Goal: Transaction & Acquisition: Purchase product/service

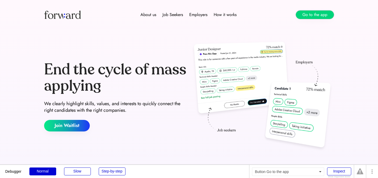
click at [304, 15] on button "Go to the app" at bounding box center [315, 14] width 38 height 8
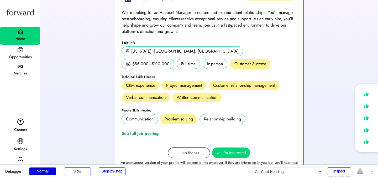
scroll to position [148, 0]
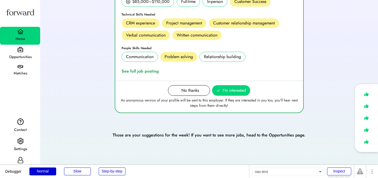
click at [27, 54] on div "Opportunities" at bounding box center [21, 57] width 40 height 6
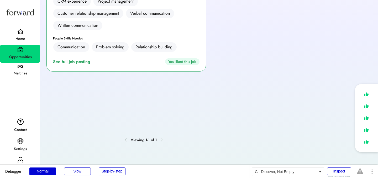
scroll to position [88, 0]
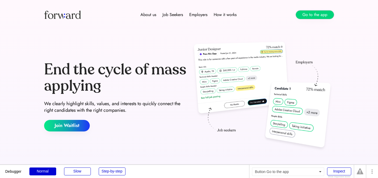
click at [304, 14] on button "Go to the app" at bounding box center [315, 14] width 38 height 8
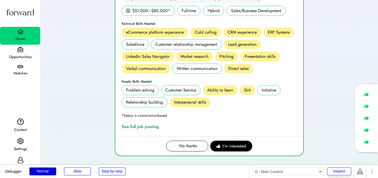
scroll to position [127, 0]
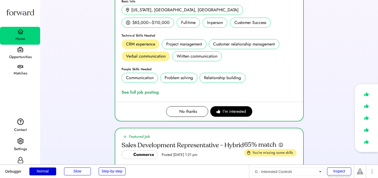
click at [226, 111] on span "I'm interested" at bounding box center [233, 111] width 23 height 6
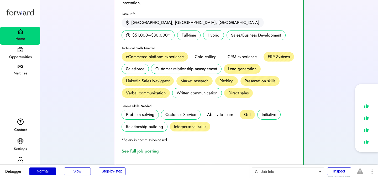
scroll to position [133, 0]
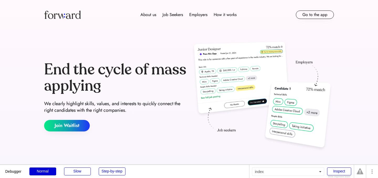
click at [310, 16] on button "Go to the app" at bounding box center [315, 14] width 38 height 8
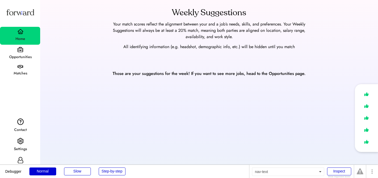
click at [28, 52] on div "Opportunities" at bounding box center [21, 56] width 40 height 9
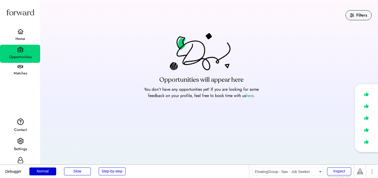
click at [24, 31] on div "Home" at bounding box center [20, 36] width 40 height 18
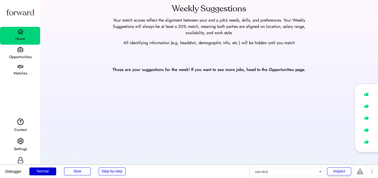
click at [24, 55] on div "Opportunities" at bounding box center [21, 57] width 40 height 6
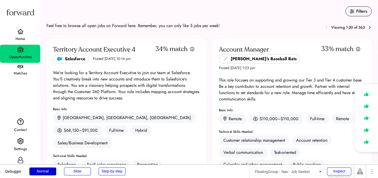
click at [24, 35] on div "Home" at bounding box center [21, 38] width 40 height 9
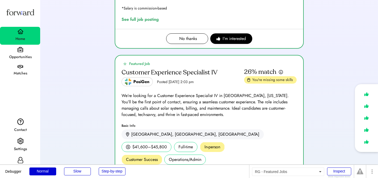
scroll to position [269, 0]
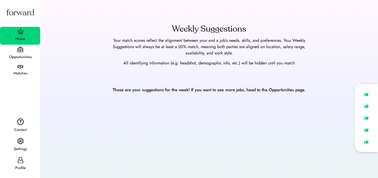
click at [22, 136] on div "Settings" at bounding box center [20, 144] width 40 height 19
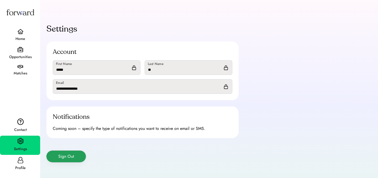
click at [66, 153] on button "Sign Out" at bounding box center [65, 156] width 39 height 12
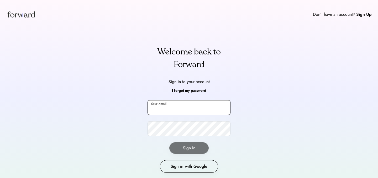
click at [168, 104] on input "email" at bounding box center [188, 107] width 83 height 15
type input "**********"
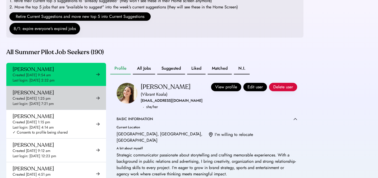
scroll to position [25, 0]
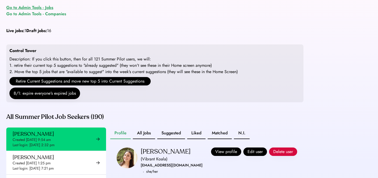
click at [32, 7] on div "Go to Admin Tools - Jobs" at bounding box center [29, 7] width 47 height 6
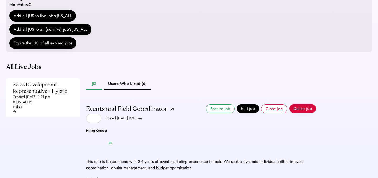
scroll to position [115, 0]
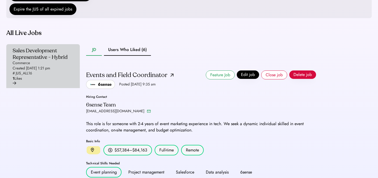
click at [44, 60] on div "Sales Development Representative - Hybrid" at bounding box center [42, 53] width 58 height 13
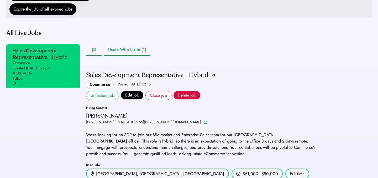
click at [128, 56] on button "Users Who Liked (1)" at bounding box center [127, 50] width 46 height 12
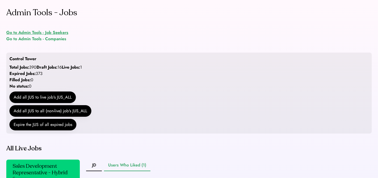
click at [46, 33] on div "Go to Admin Tools - Job Seekers" at bounding box center [37, 32] width 62 height 6
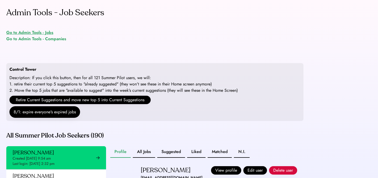
click at [41, 32] on div "Go to Admin Tools - Jobs" at bounding box center [29, 32] width 47 height 6
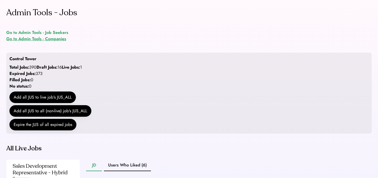
click at [58, 40] on div "Go to Admin Tools - Companies" at bounding box center [36, 39] width 60 height 6
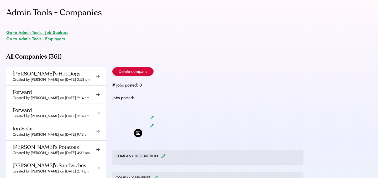
click at [45, 30] on div "Go to Admin Tools - Job Seekers" at bounding box center [37, 32] width 62 height 6
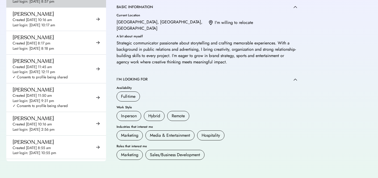
scroll to position [3730, 0]
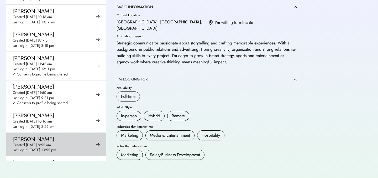
click at [44, 136] on div "Tancy Lu Created Aug 29, 2025 8:55 am Last login: Aug 31, 2025 10:55 pm" at bounding box center [35, 144] width 44 height 17
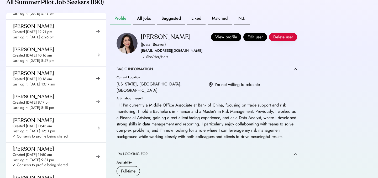
scroll to position [131, 0]
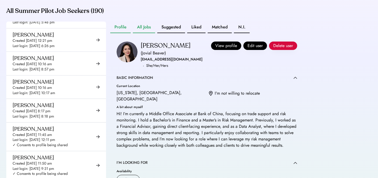
click at [141, 31] on button "All Jobs" at bounding box center [144, 28] width 22 height 12
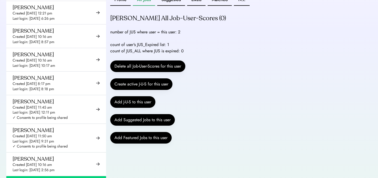
scroll to position [161, 0]
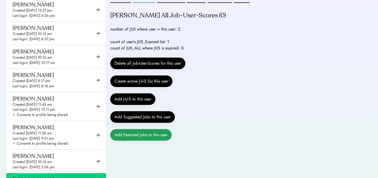
click at [160, 140] on button "Add Featured Jobs to this user" at bounding box center [140, 135] width 61 height 12
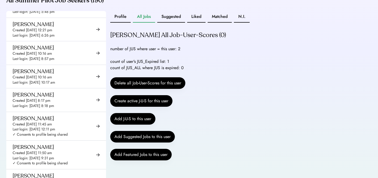
scroll to position [131, 0]
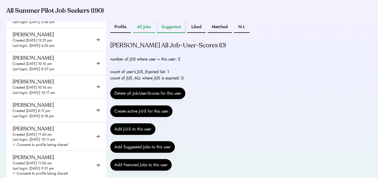
click at [174, 33] on button "Suggested" at bounding box center [171, 27] width 28 height 12
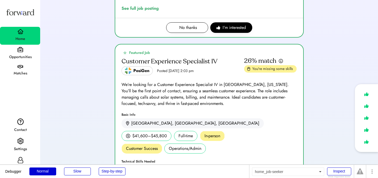
scroll to position [269, 0]
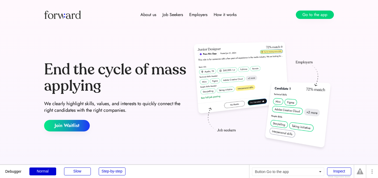
click at [305, 17] on button "Go to the app" at bounding box center [315, 14] width 38 height 8
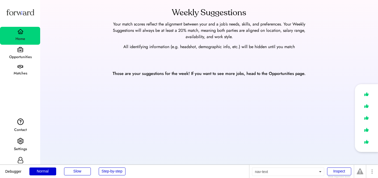
click at [28, 58] on div "Opportunities" at bounding box center [21, 57] width 40 height 6
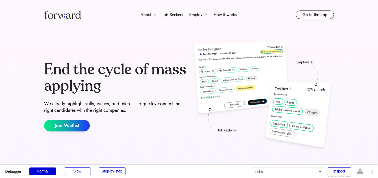
click at [319, 8] on div "About us Job Seekers Employers How it works Join Waitlist Go to the app" at bounding box center [188, 14] width 315 height 29
click at [319, 13] on button "Go to the app" at bounding box center [315, 14] width 38 height 8
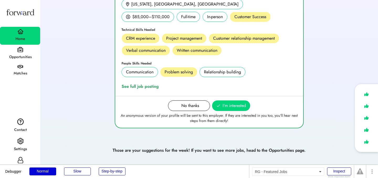
scroll to position [156, 0]
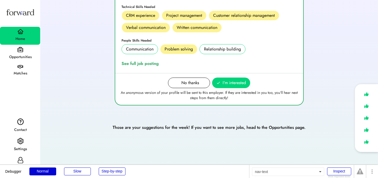
click at [21, 55] on div "Opportunities" at bounding box center [21, 57] width 40 height 6
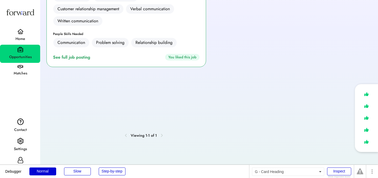
scroll to position [166, 0]
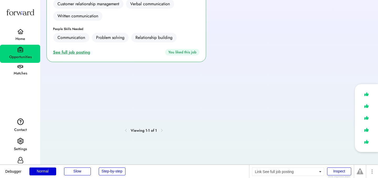
click at [83, 49] on div "See full job posting" at bounding box center [72, 52] width 39 height 6
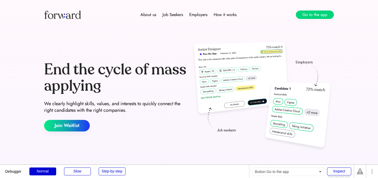
click at [307, 16] on button "Go to the app" at bounding box center [315, 14] width 38 height 8
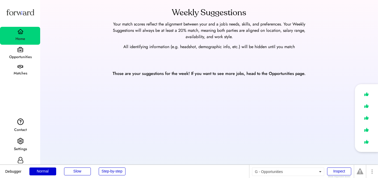
click at [19, 53] on div "Opportunities" at bounding box center [21, 56] width 40 height 9
